Goal: Find specific page/section: Find specific page/section

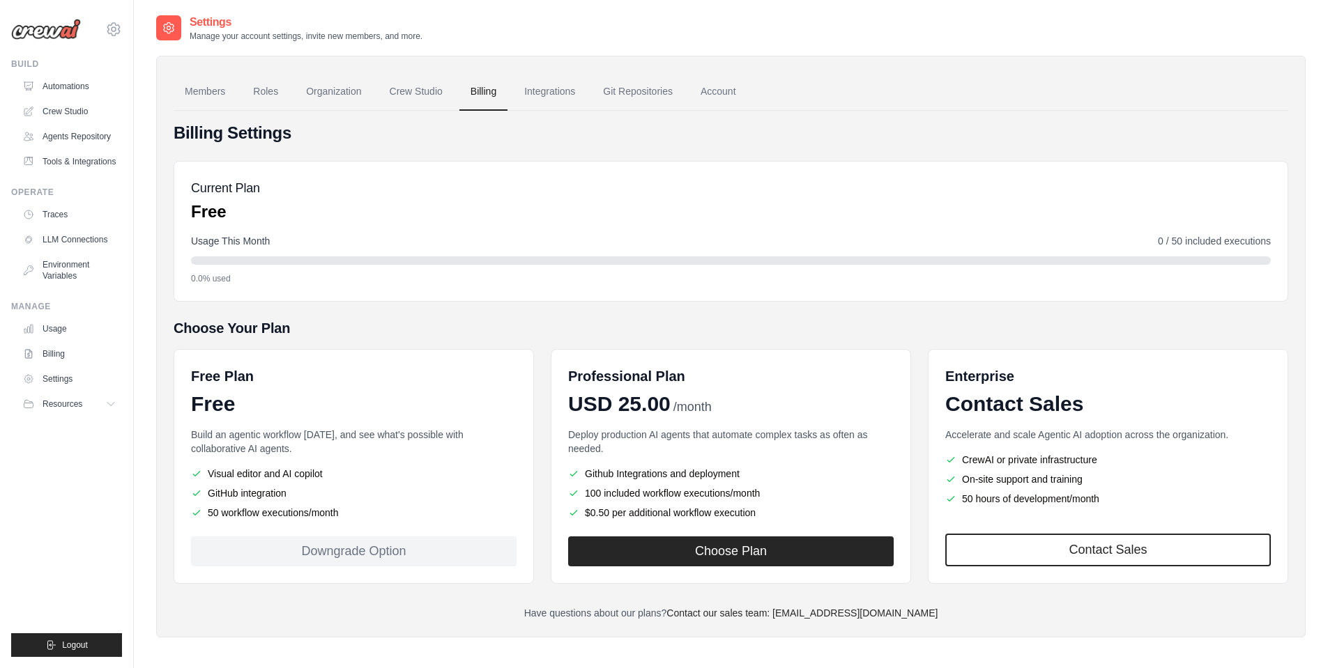
click at [49, 192] on div "Operate" at bounding box center [66, 192] width 111 height 11
click at [47, 208] on link "Traces" at bounding box center [70, 215] width 105 height 22
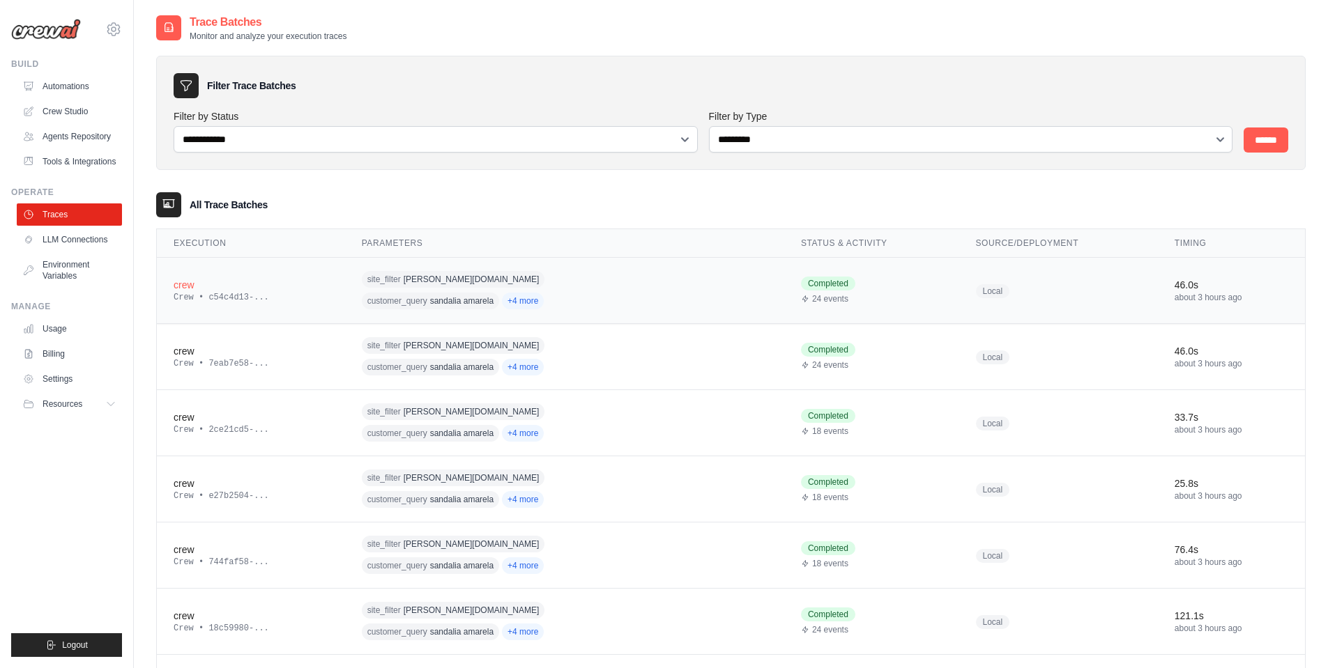
click at [259, 292] on div "Crew • c54c4d13-..." at bounding box center [251, 297] width 155 height 11
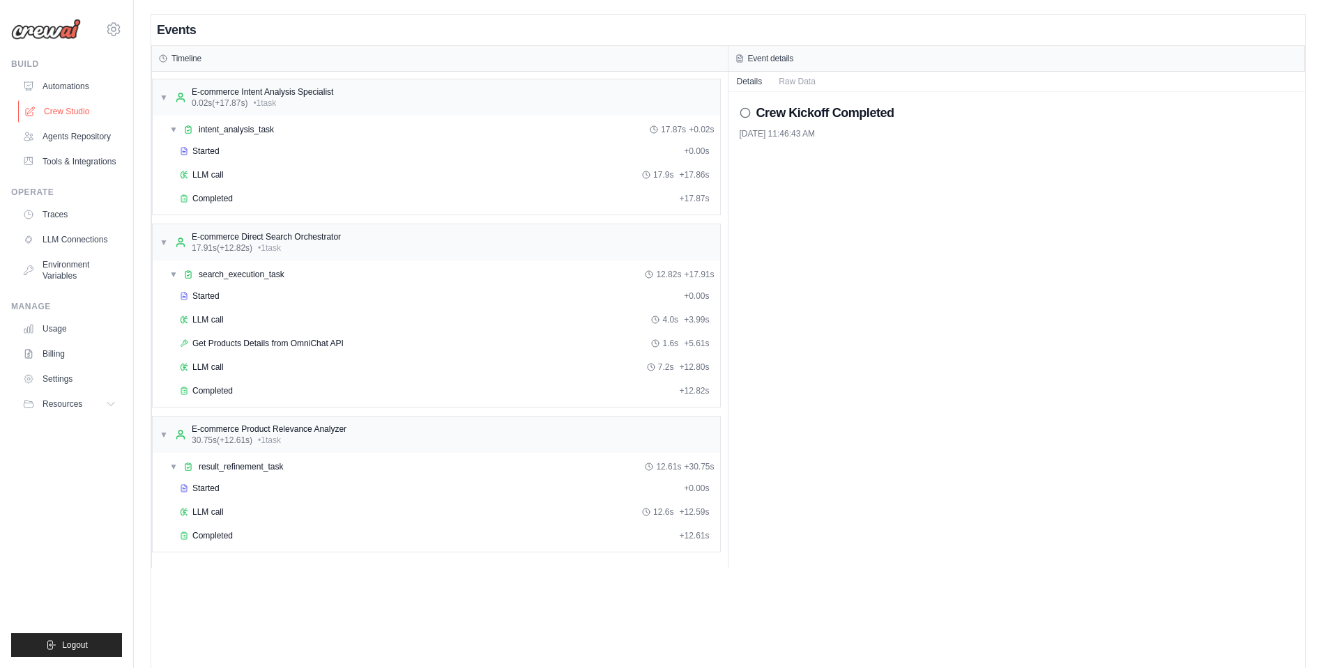
click at [76, 107] on link "Crew Studio" at bounding box center [70, 111] width 105 height 22
